Goal: Find specific page/section

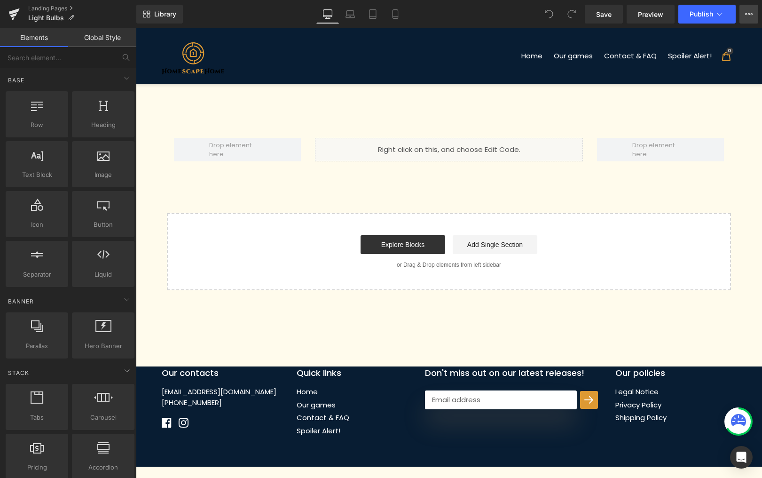
click at [746, 11] on icon at bounding box center [749, 14] width 8 height 8
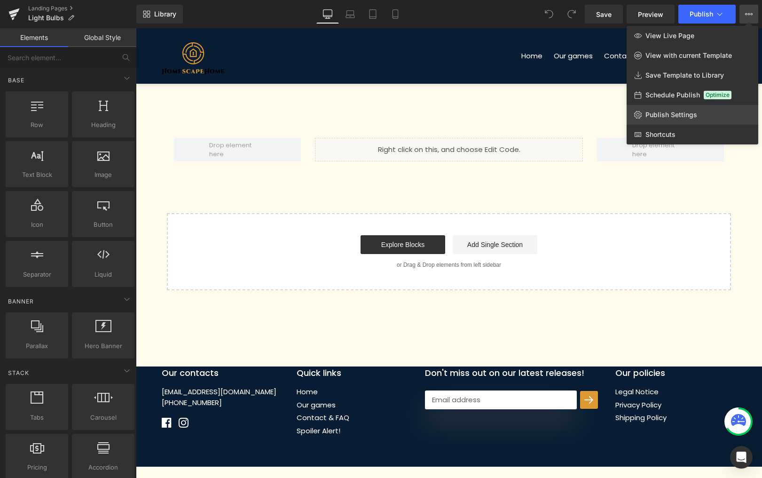
click at [678, 119] on link "Publish Settings" at bounding box center [693, 115] width 132 height 20
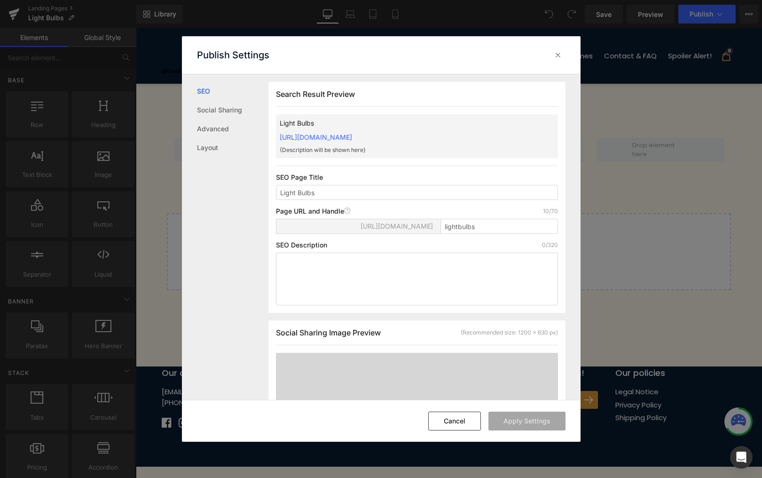
scroll to position [0, 0]
click at [488, 223] on input "lightbulbs" at bounding box center [499, 225] width 118 height 15
click at [364, 225] on span "https://home-scape-home-official.myshopify.com/pages/" at bounding box center [397, 226] width 72 height 8
drag, startPoint x: 364, startPoint y: 225, endPoint x: 313, endPoint y: 224, distance: 51.3
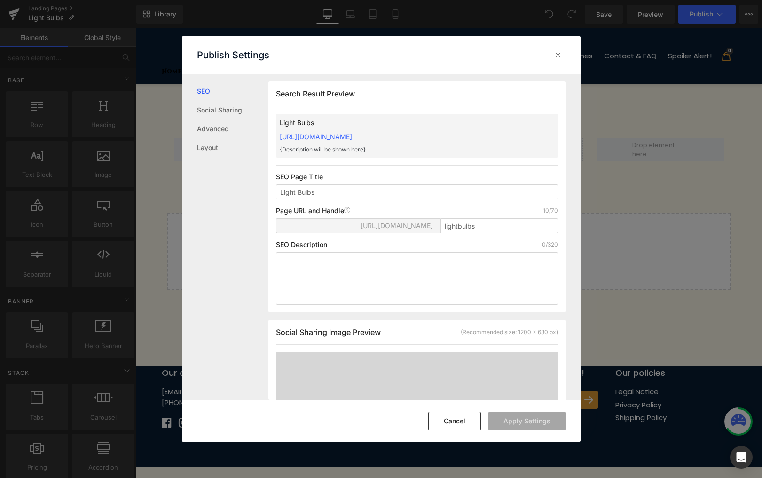
click at [361, 224] on span "https://home-scape-home-official.myshopify.com/pages/" at bounding box center [397, 226] width 72 height 8
drag, startPoint x: 395, startPoint y: 226, endPoint x: 325, endPoint y: 222, distance: 70.1
click at [361, 222] on span "https://home-scape-home-official.myshopify.com/pages/" at bounding box center [397, 226] width 72 height 8
click at [361, 227] on span "https://home-scape-home-official.myshopify.com/pages/" at bounding box center [397, 226] width 72 height 8
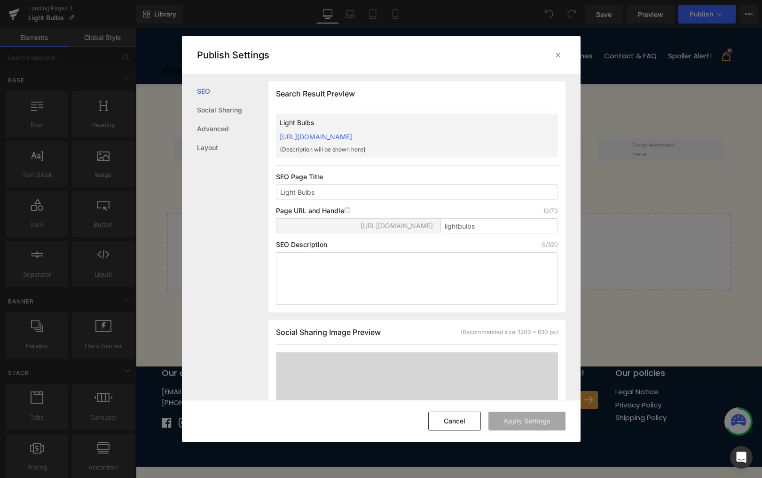
click at [352, 138] on link "https://home-scape-home-official.myshopify.com/pages/lightbulbs" at bounding box center [316, 137] width 72 height 8
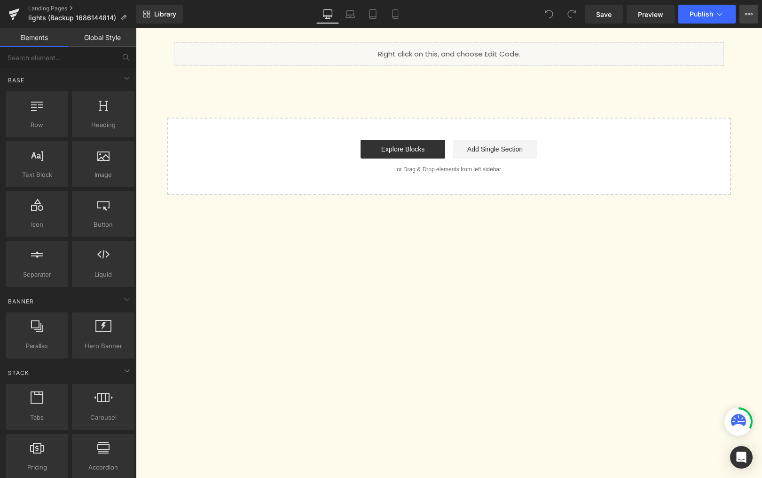
click at [746, 16] on icon at bounding box center [749, 14] width 8 height 8
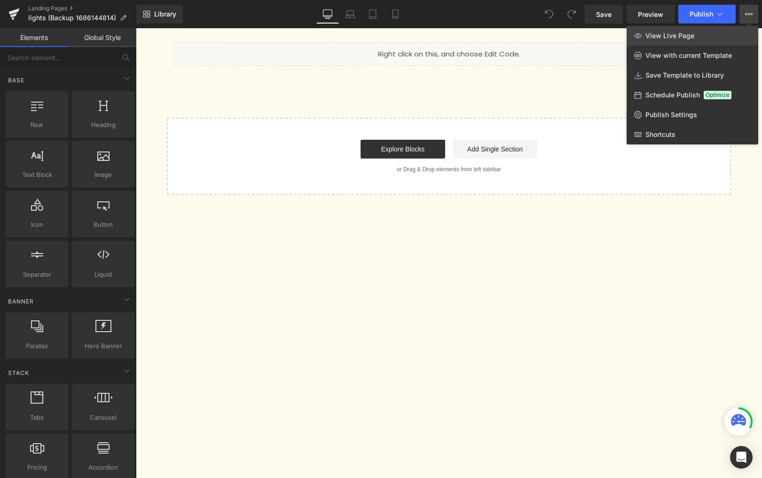
click at [728, 30] on link "View Live Page" at bounding box center [693, 36] width 132 height 20
